Goal: Information Seeking & Learning: Learn about a topic

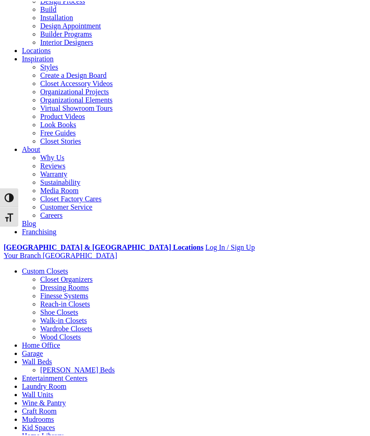
scroll to position [79, 0]
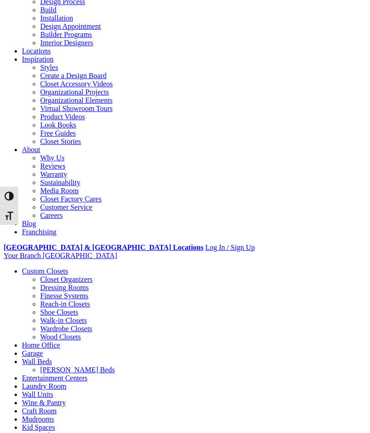
click at [0, 0] on div at bounding box center [0, 0] width 0 height 0
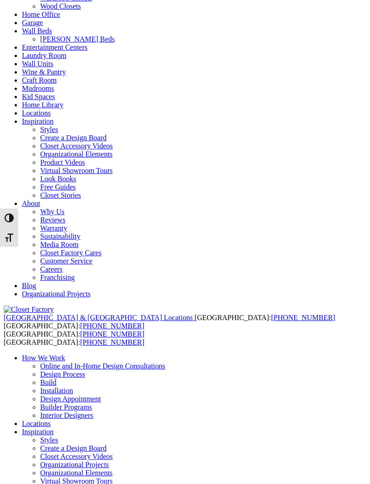
scroll to position [156, 0]
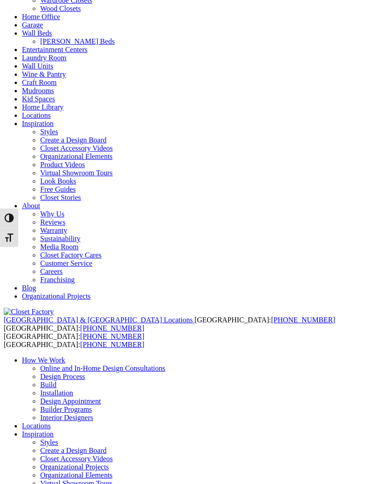
click at [46, 78] on link "Wine & Pantry" at bounding box center [44, 74] width 44 height 8
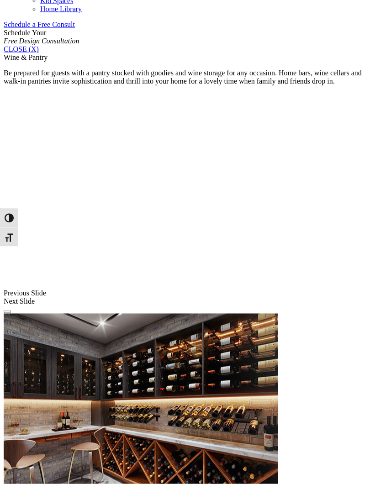
scroll to position [564, 0]
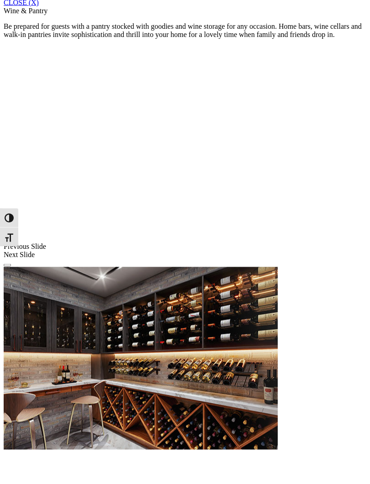
scroll to position [611, 0]
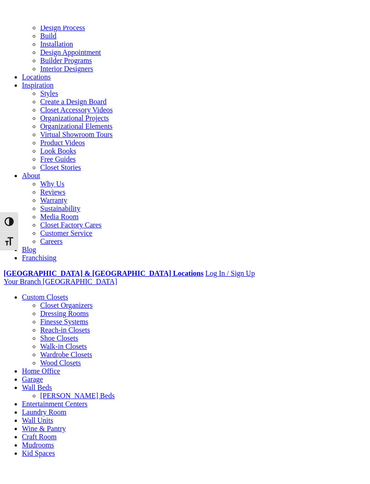
scroll to position [78, 0]
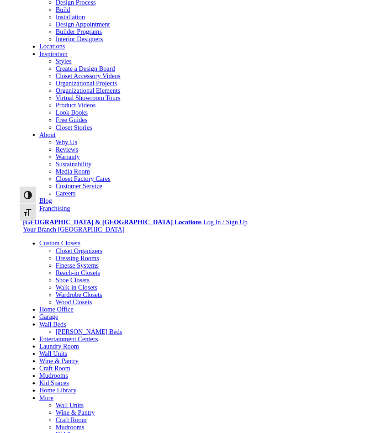
scroll to position [104, 0]
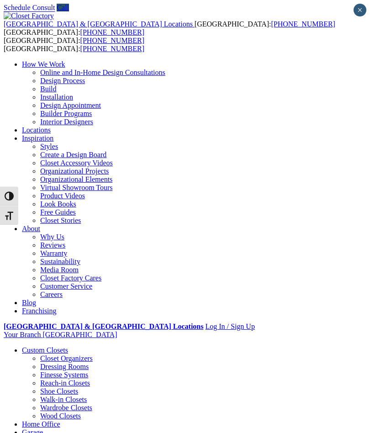
click at [0, 0] on div at bounding box center [0, 0] width 0 height 0
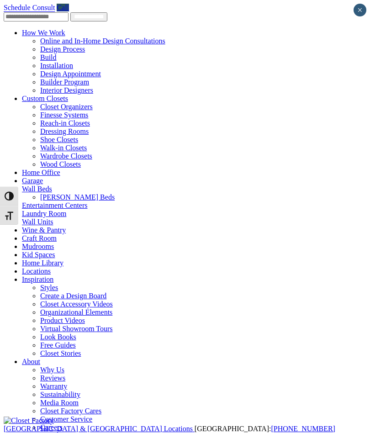
click at [53, 283] on span at bounding box center [53, 280] width 0 height 8
